Goal: Task Accomplishment & Management: Use online tool/utility

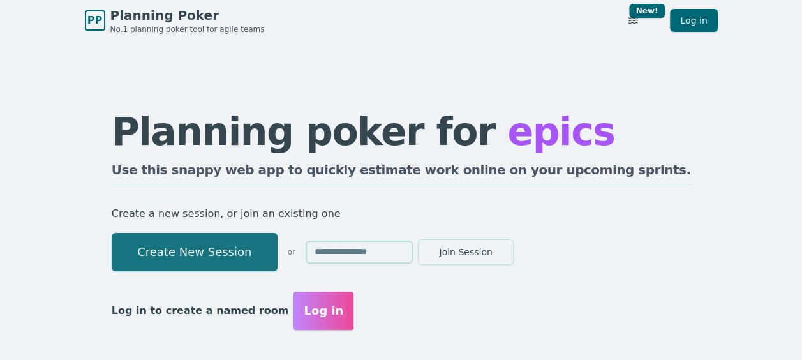
click at [277, 244] on button "Create New Session" at bounding box center [195, 252] width 166 height 38
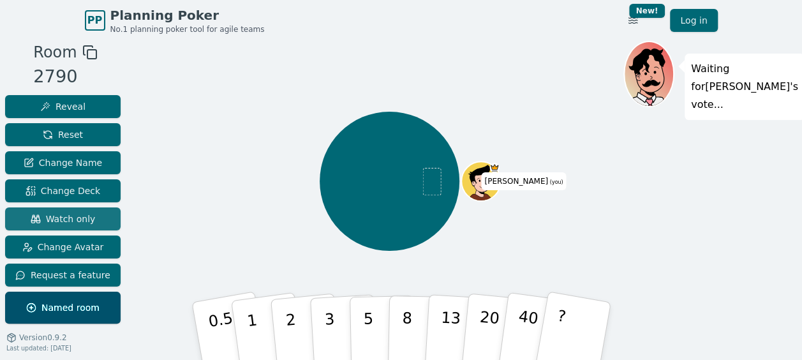
click at [82, 220] on span "Watch only" at bounding box center [63, 218] width 65 height 13
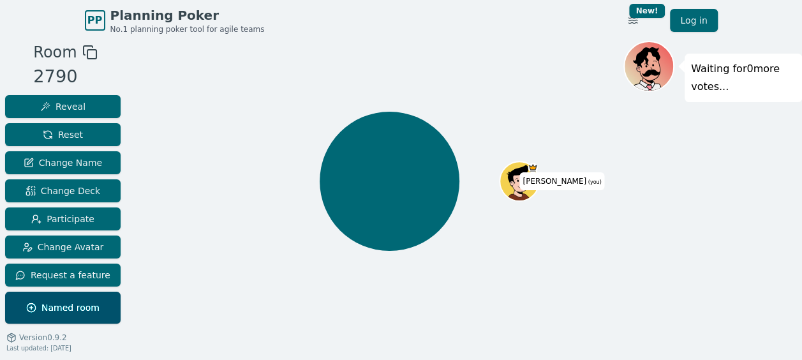
click at [255, 220] on div "Viney (you)" at bounding box center [390, 181] width 468 height 235
click at [760, 254] on div "Waiting for 0 more votes..." at bounding box center [712, 216] width 179 height 351
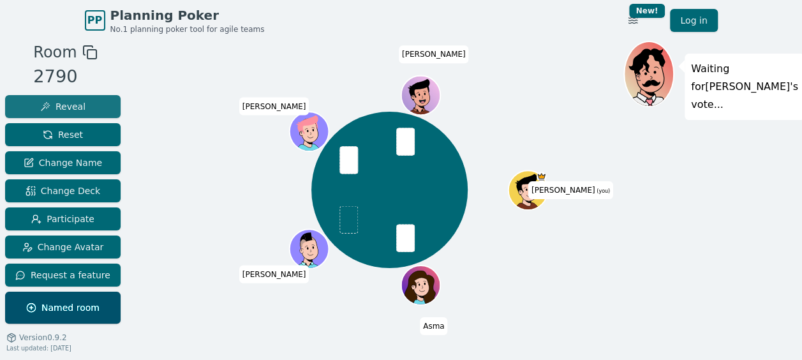
click at [75, 105] on span "Reveal" at bounding box center [62, 106] width 45 height 13
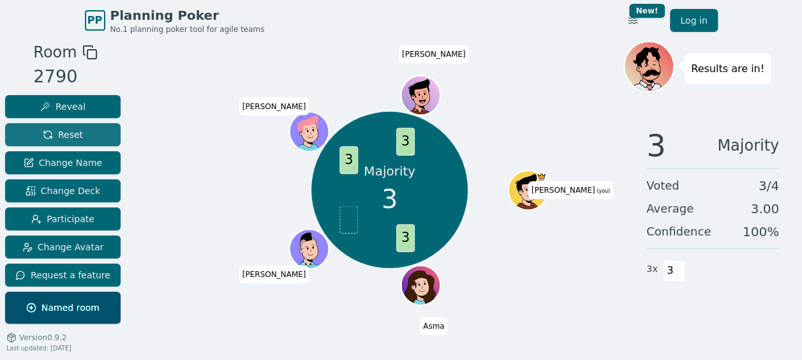
click at [87, 133] on button "Reset" at bounding box center [62, 134] width 115 height 23
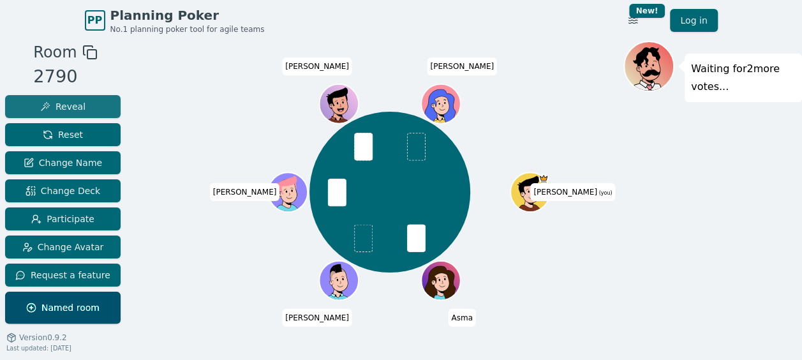
click at [91, 105] on button "Reveal" at bounding box center [62, 106] width 115 height 23
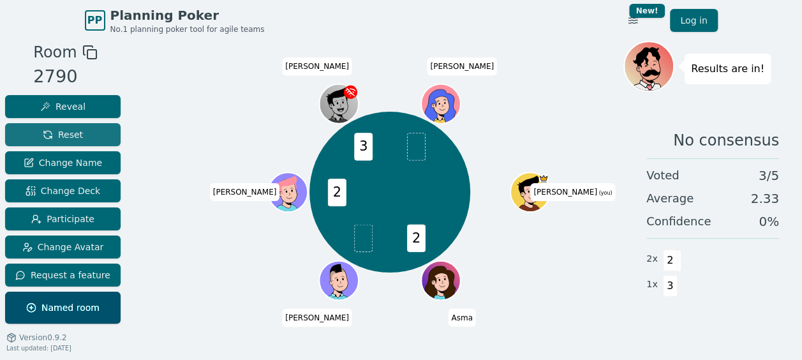
click at [70, 132] on span "Reset" at bounding box center [63, 134] width 40 height 13
